Goal: Transaction & Acquisition: Purchase product/service

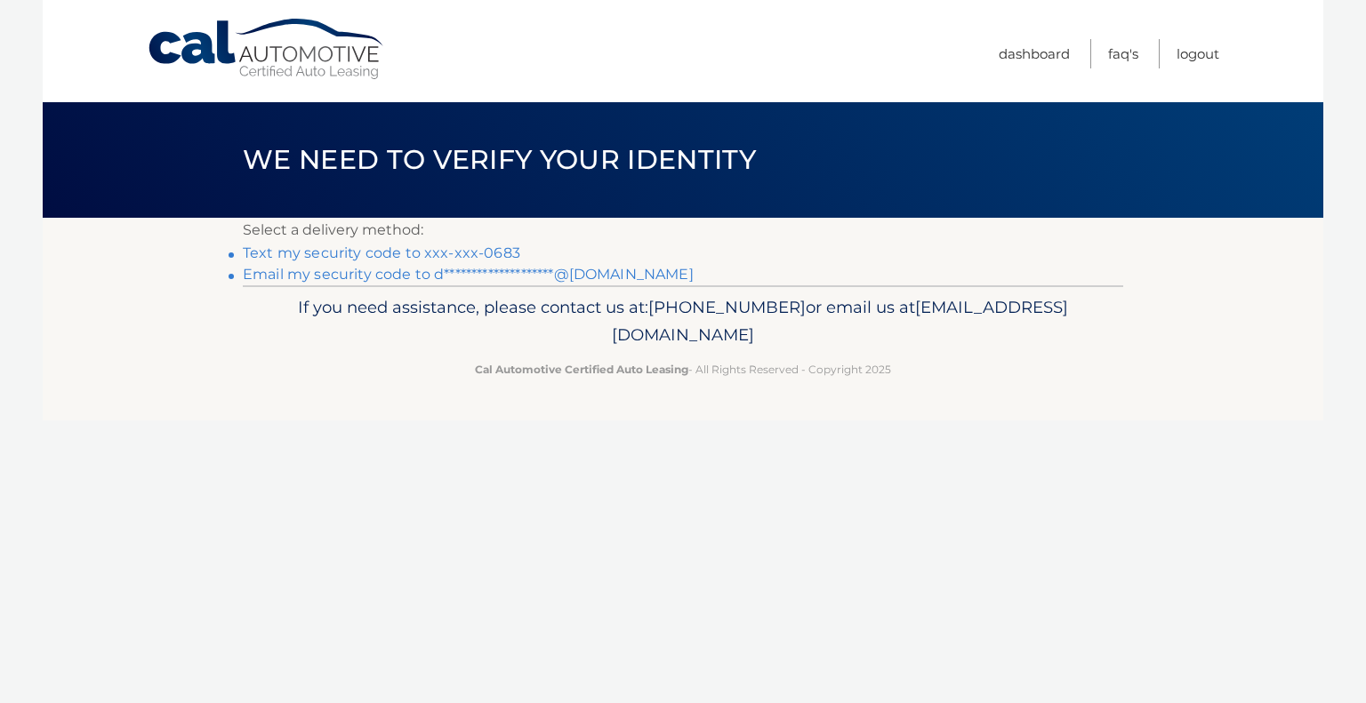
click at [411, 253] on link "Text my security code to xxx-xxx-0683" at bounding box center [381, 253] width 277 height 17
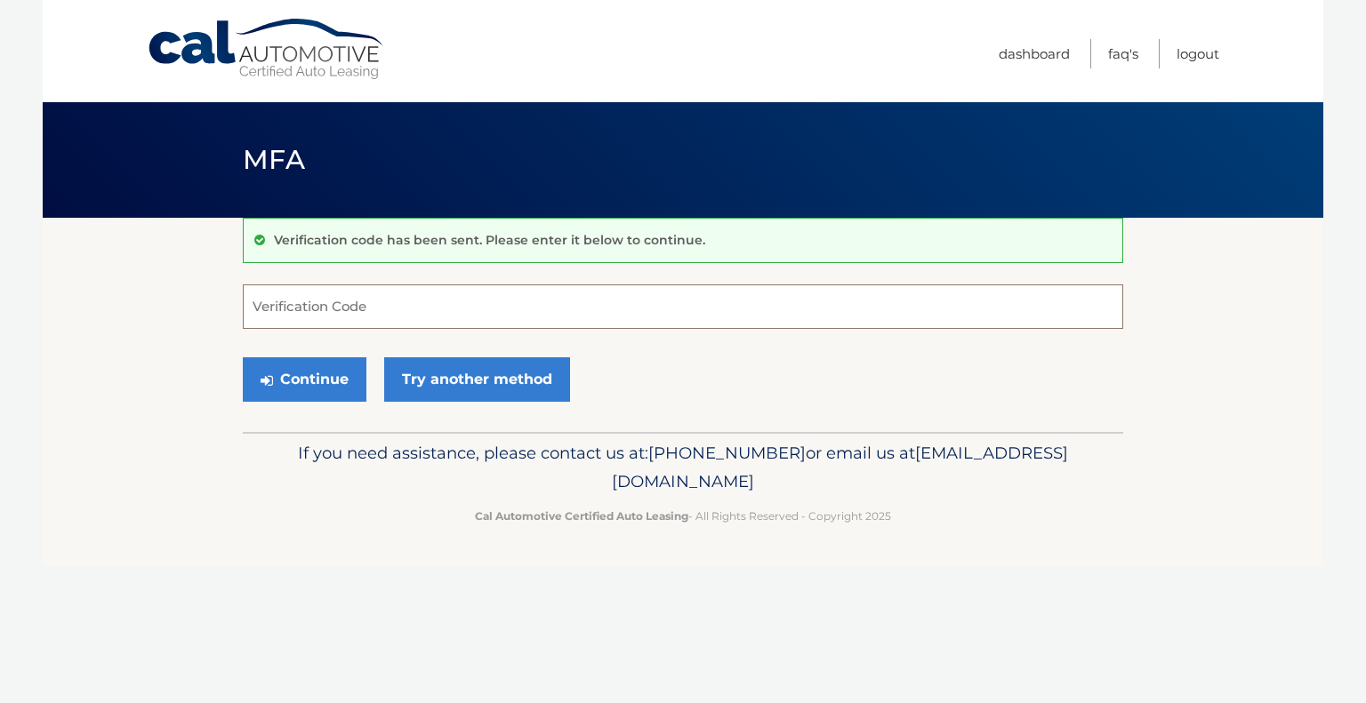
click at [378, 307] on input "Verification Code" at bounding box center [683, 307] width 880 height 44
type input "357033"
click at [307, 376] on button "Continue" at bounding box center [305, 380] width 124 height 44
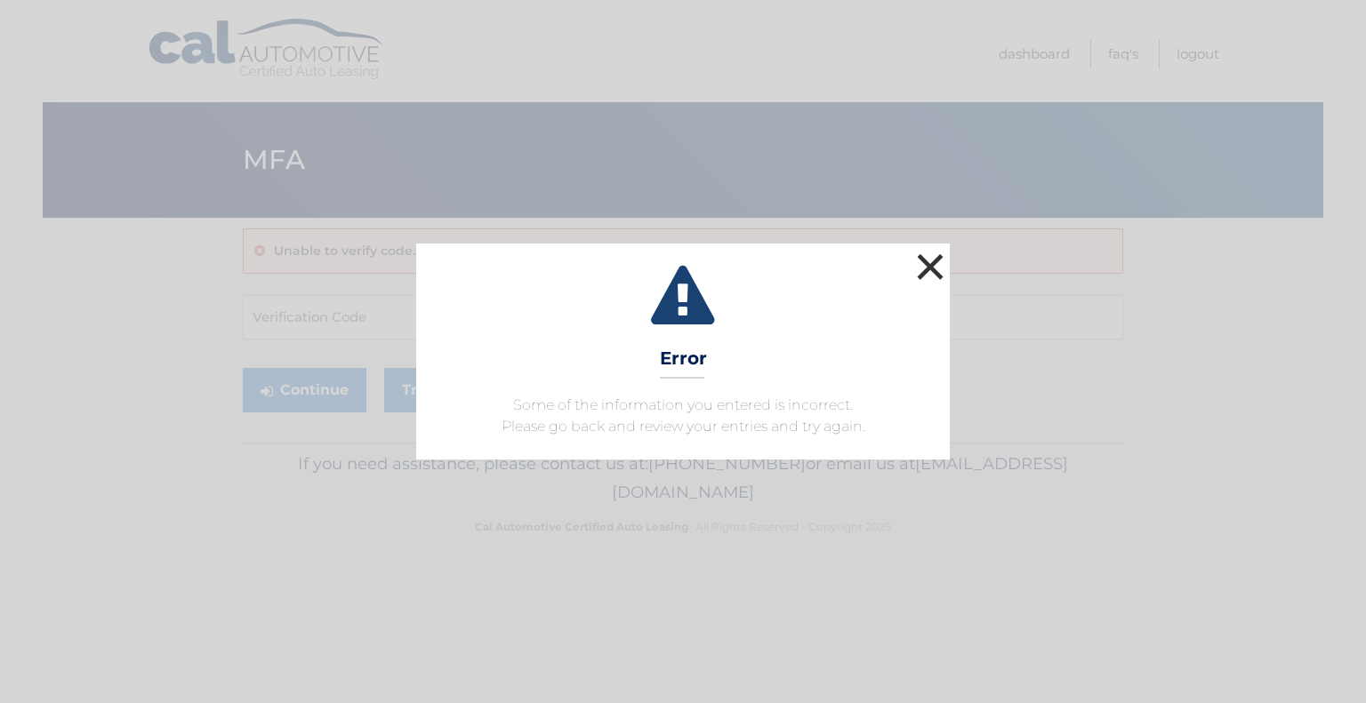
click at [927, 269] on button "×" at bounding box center [930, 267] width 36 height 36
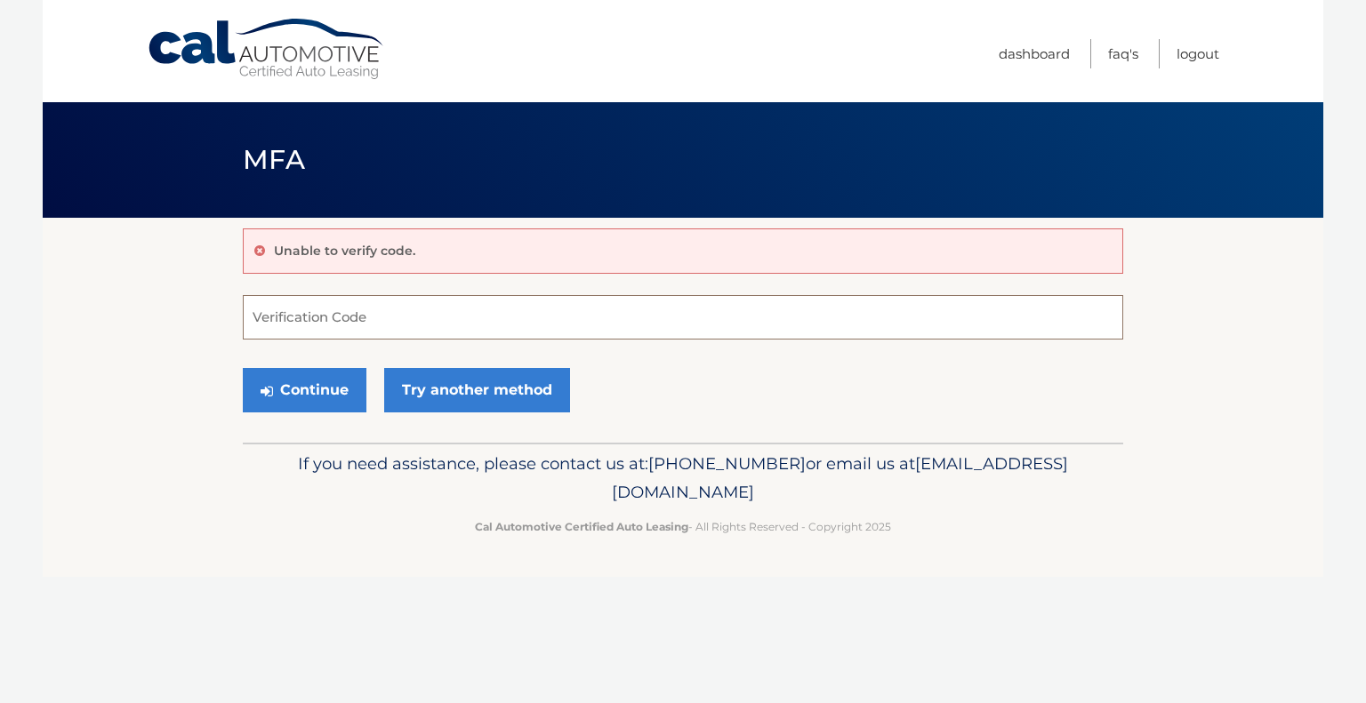
click at [403, 312] on input "Verification Code" at bounding box center [683, 317] width 880 height 44
type input "357033"
click at [243, 368] on button "Continue" at bounding box center [305, 390] width 124 height 44
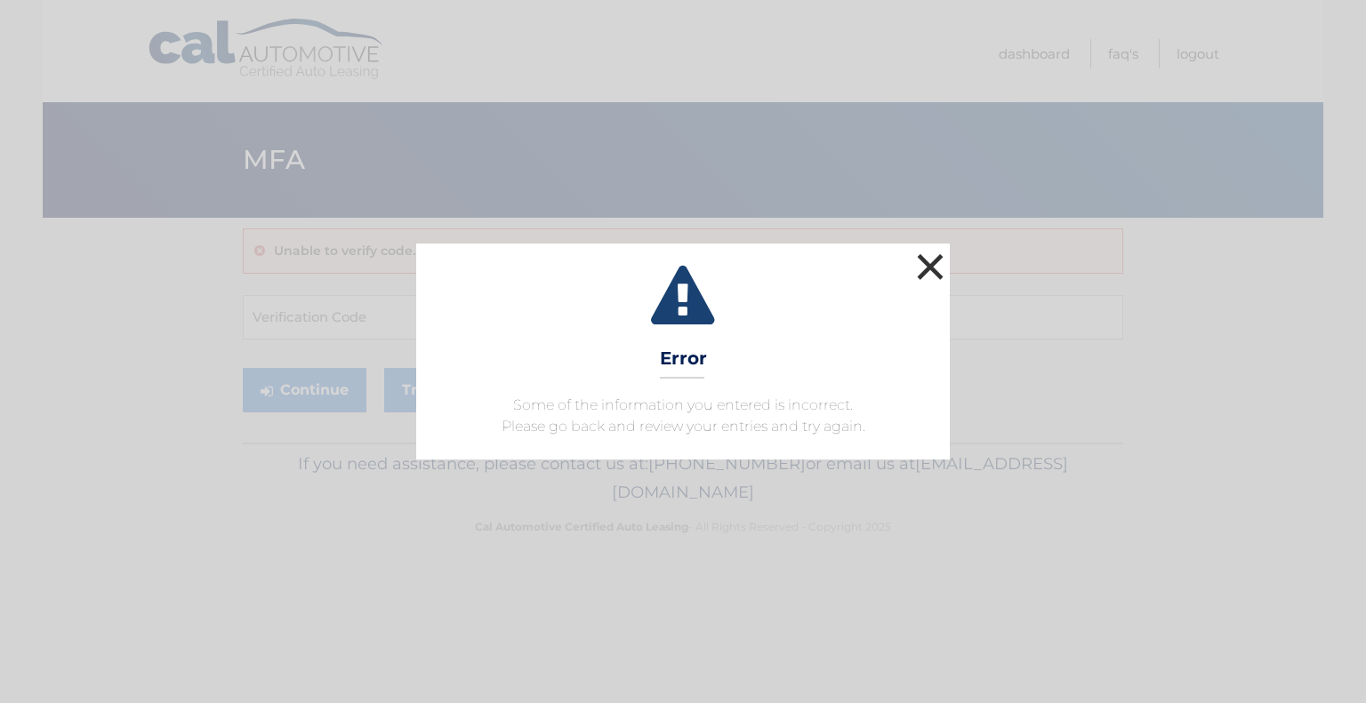
click at [928, 273] on button "×" at bounding box center [930, 267] width 36 height 36
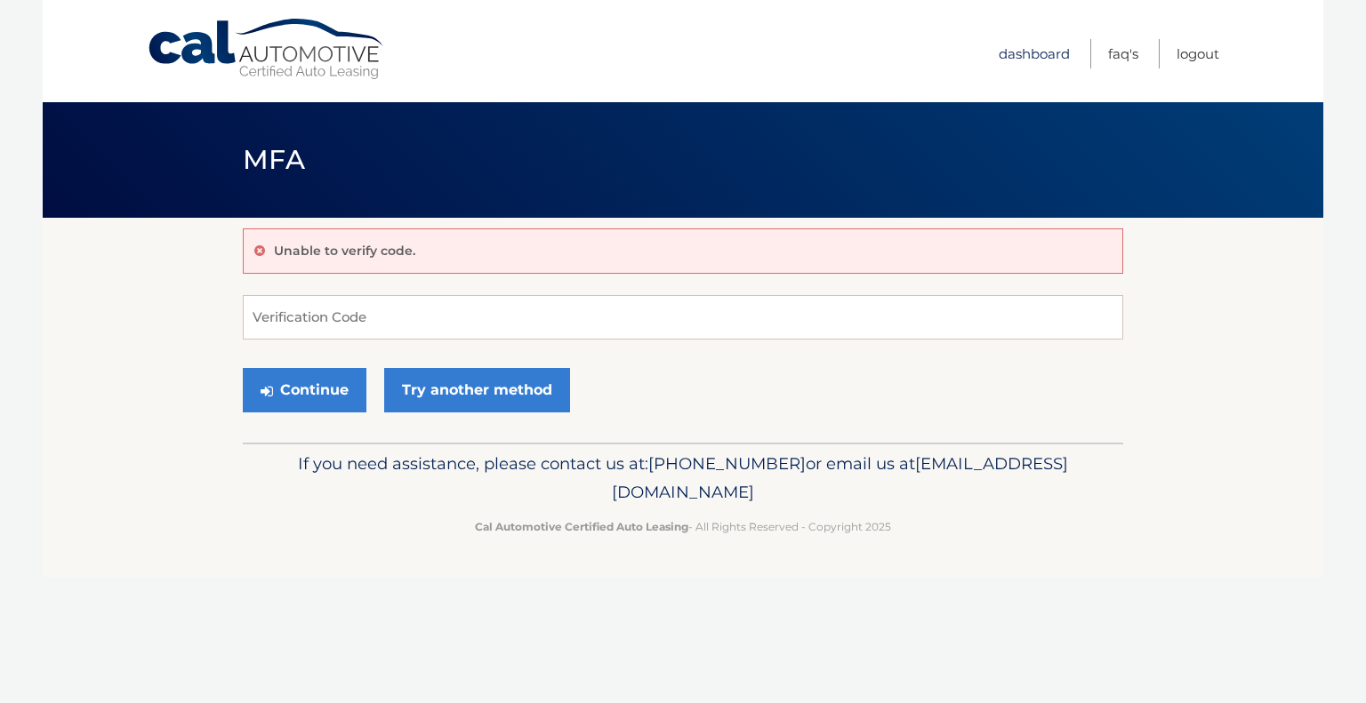
click at [1028, 54] on link "Dashboard" at bounding box center [1034, 53] width 71 height 29
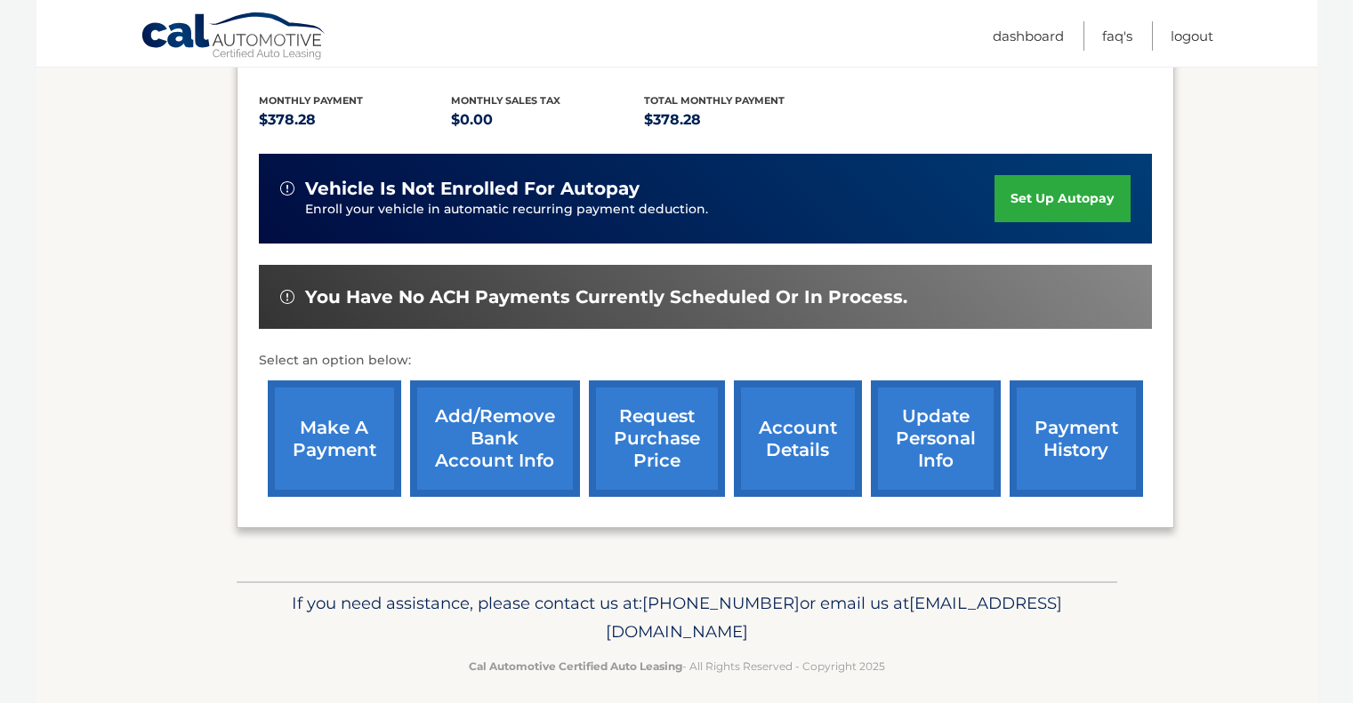
scroll to position [398, 0]
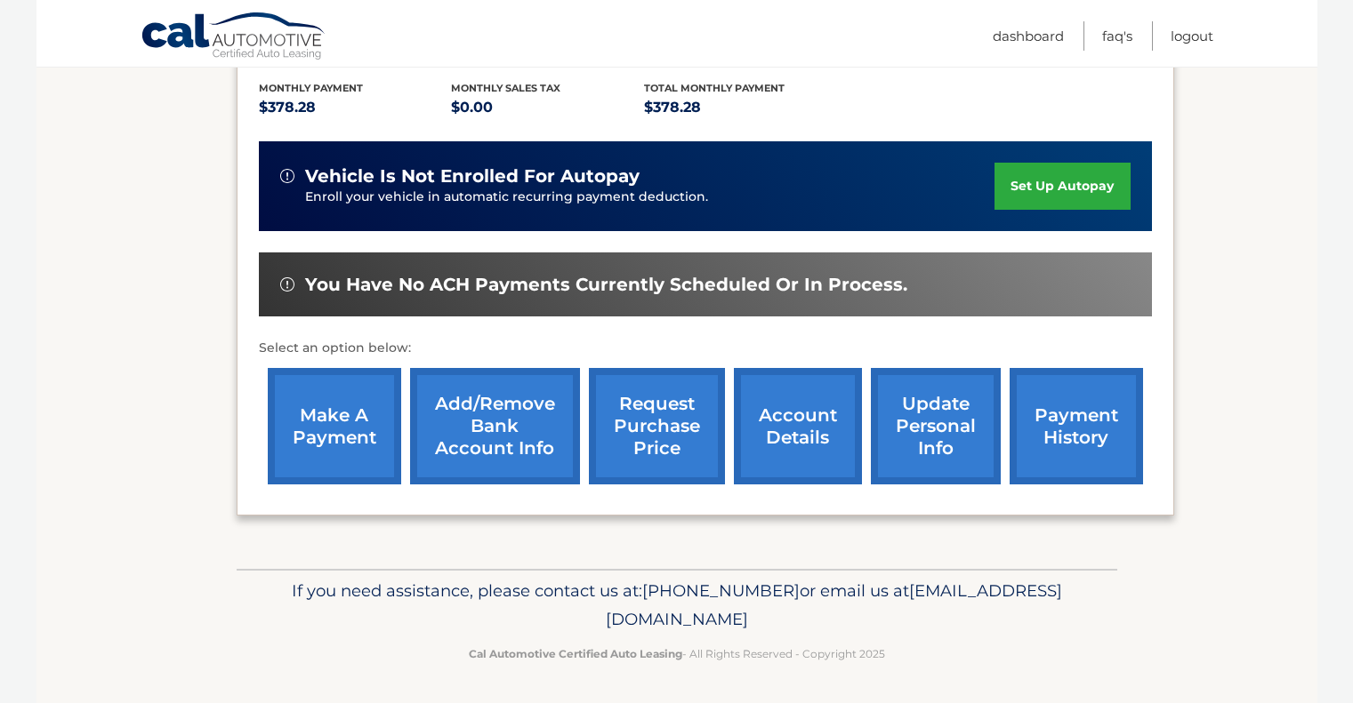
click at [344, 422] on link "make a payment" at bounding box center [334, 426] width 133 height 117
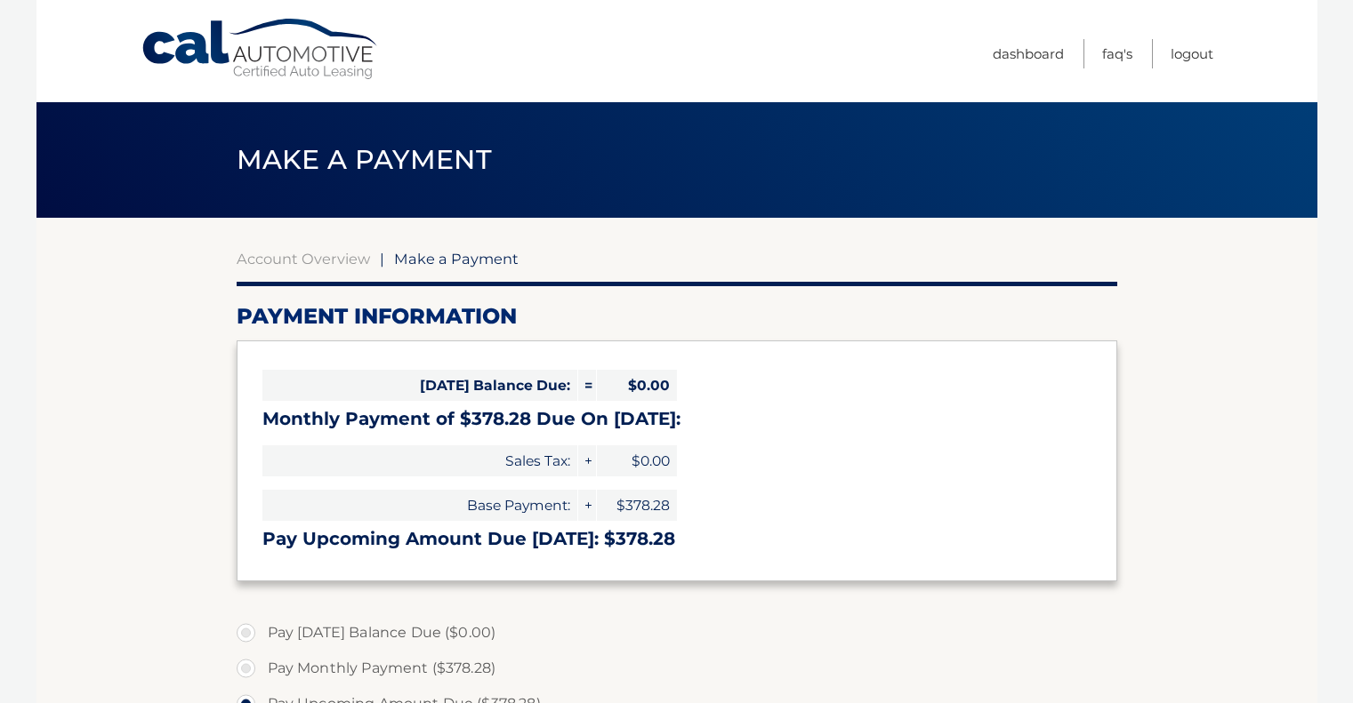
select select "YzcwYjU3NmEtMDI5NC00OTJmLWFlMjMtZjQzOGMyOThiYWFk"
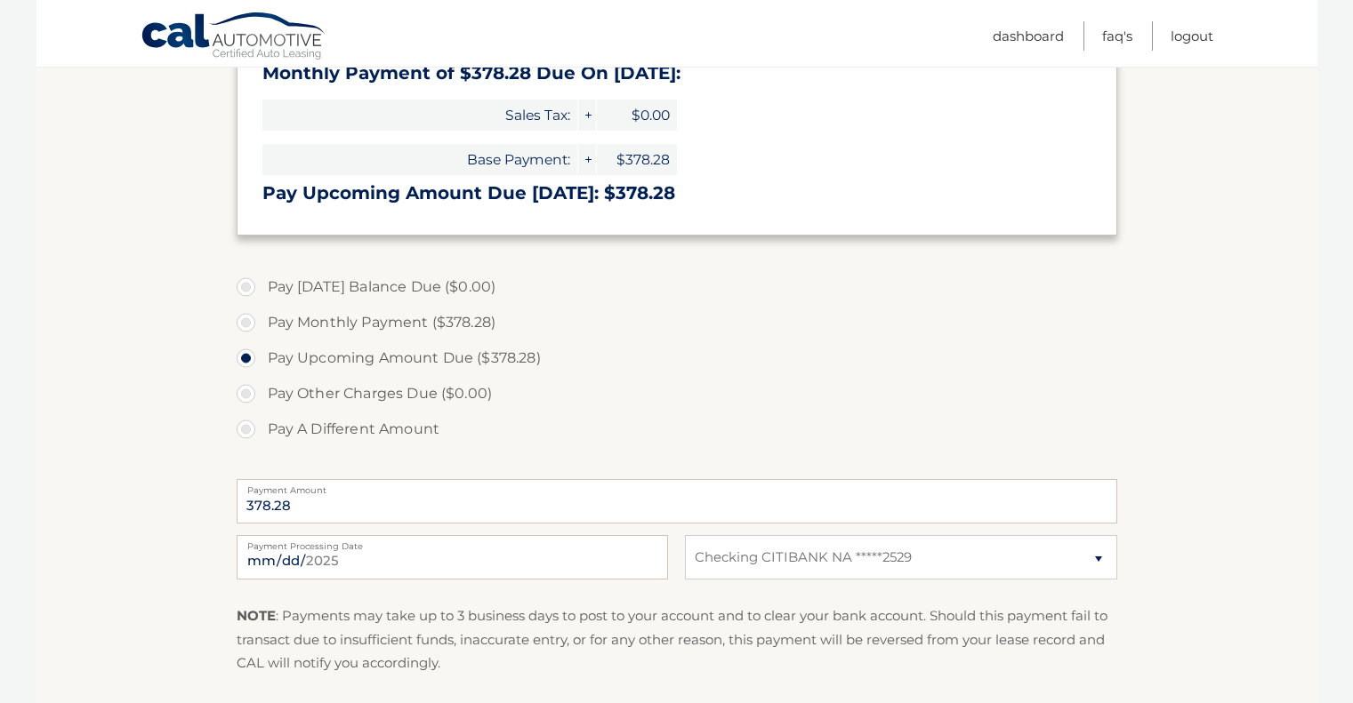
scroll to position [356, 0]
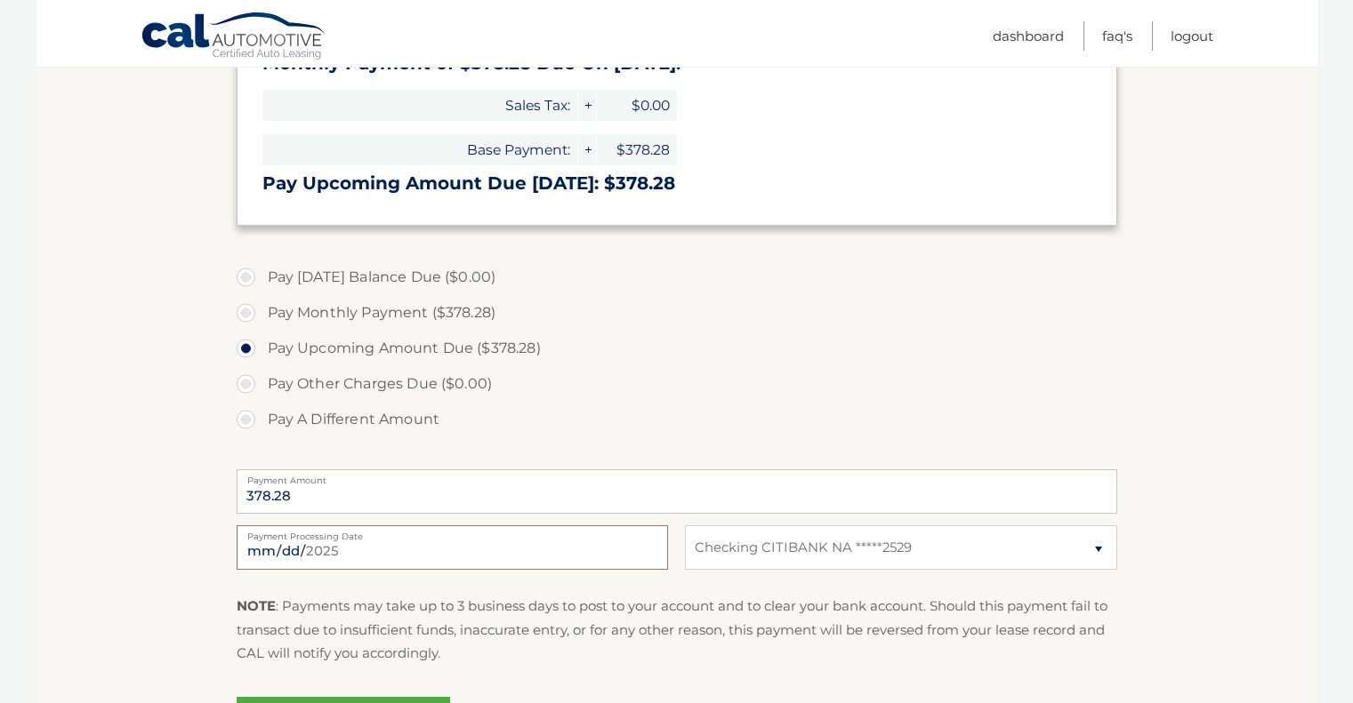
click at [284, 551] on input "[DATE]" at bounding box center [452, 548] width 431 height 44
type input "2025-09-05"
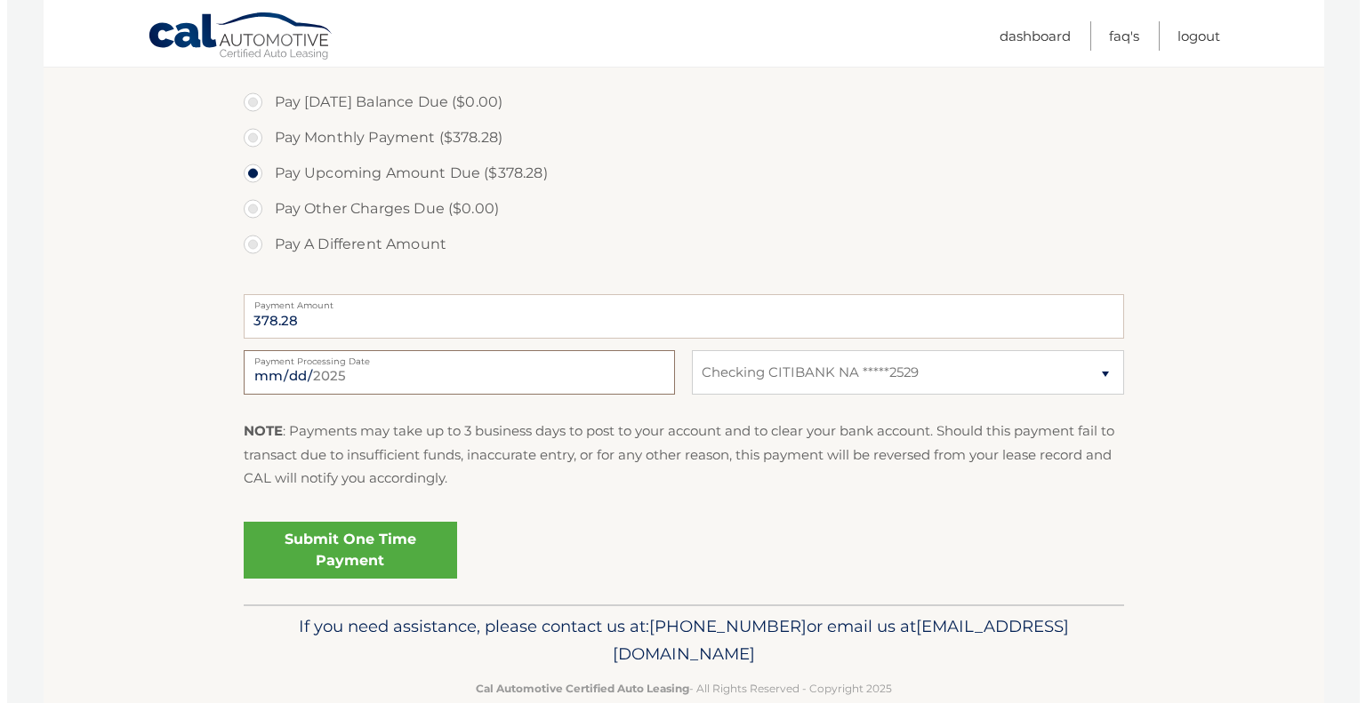
scroll to position [534, 0]
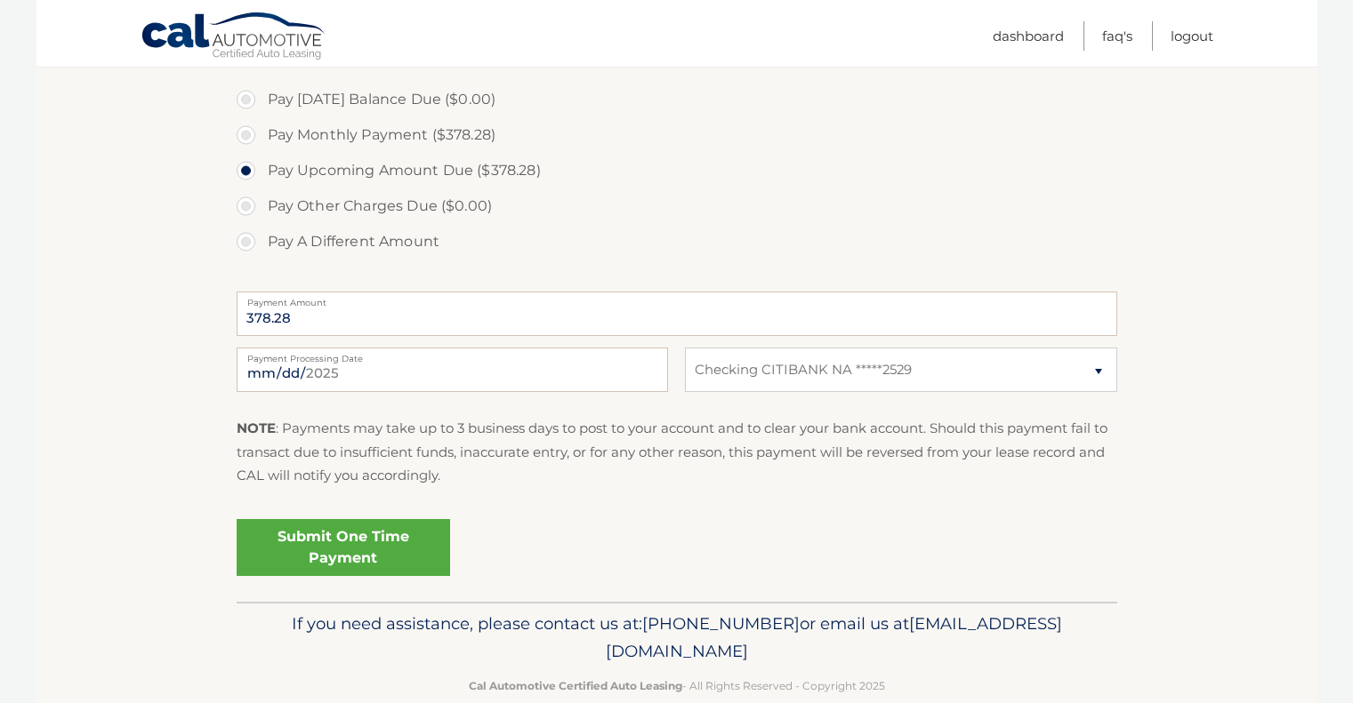
click at [351, 543] on link "Submit One Time Payment" at bounding box center [343, 547] width 213 height 57
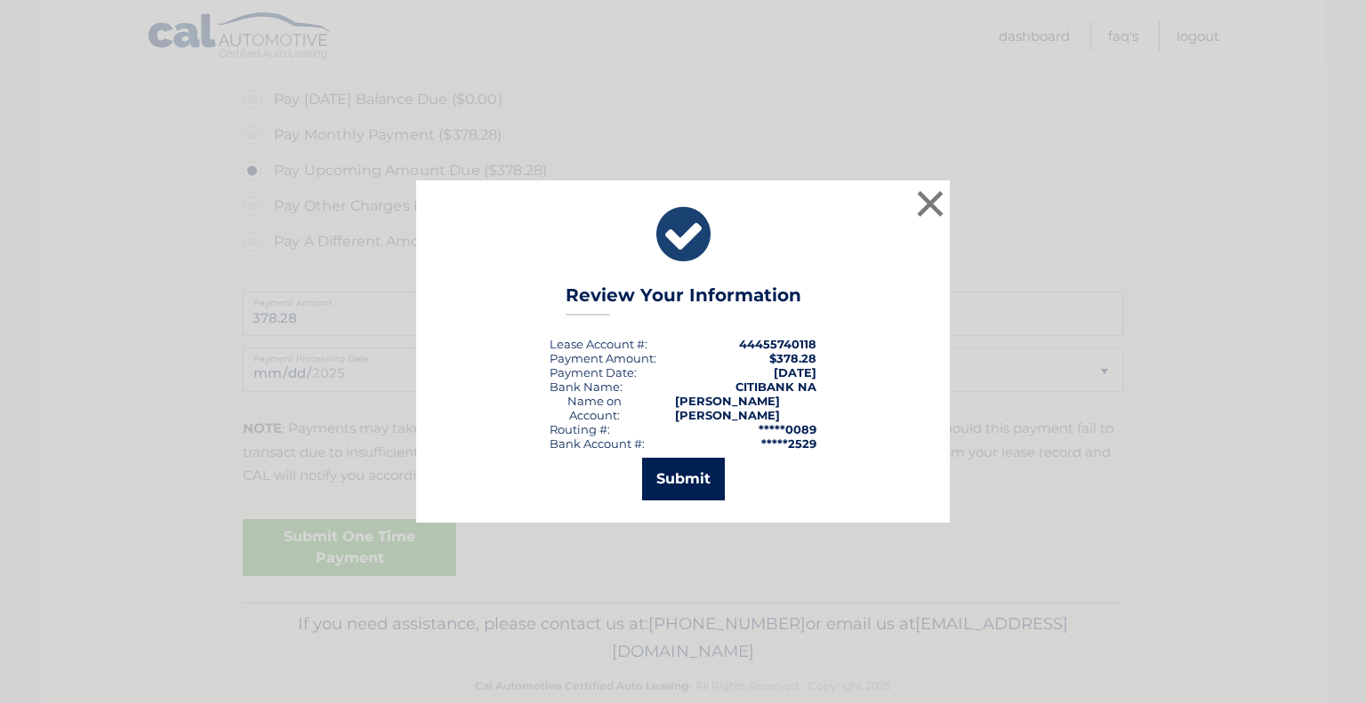
click at [677, 470] on button "Submit" at bounding box center [683, 479] width 83 height 43
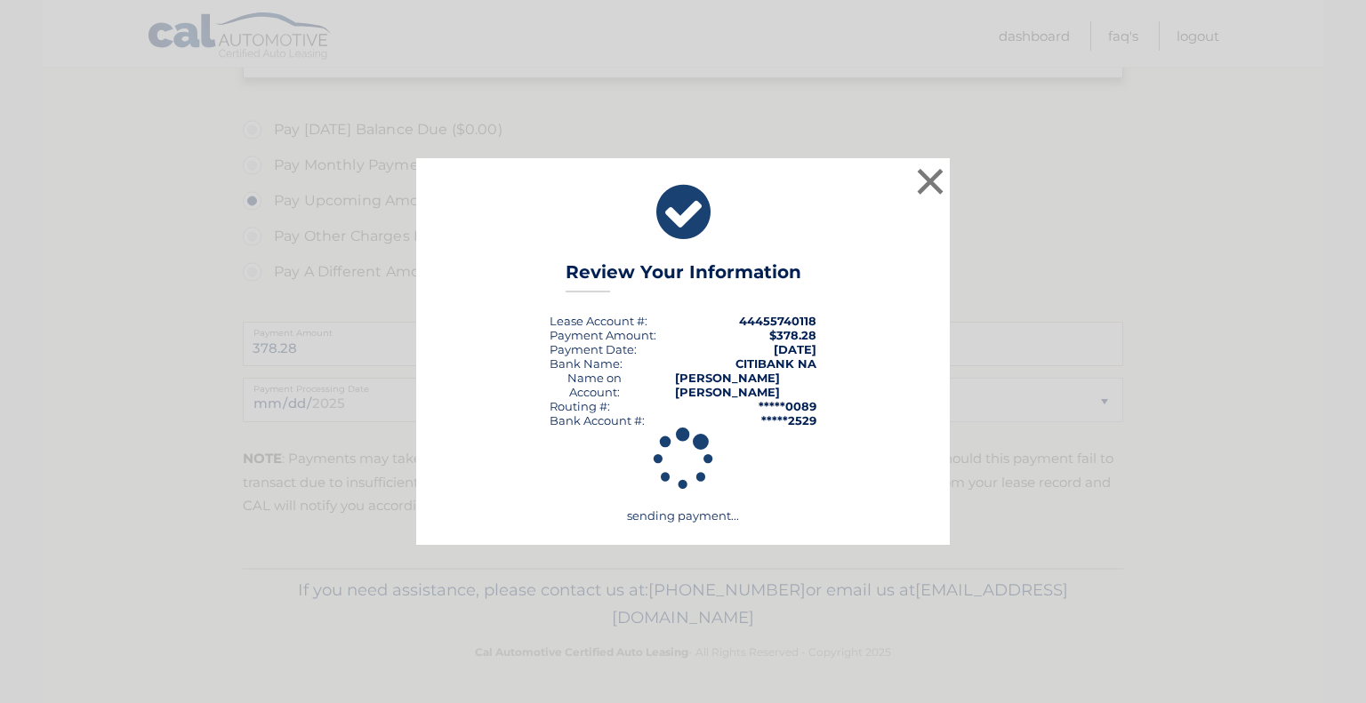
scroll to position [503, 0]
